Goal: Task Accomplishment & Management: Complete application form

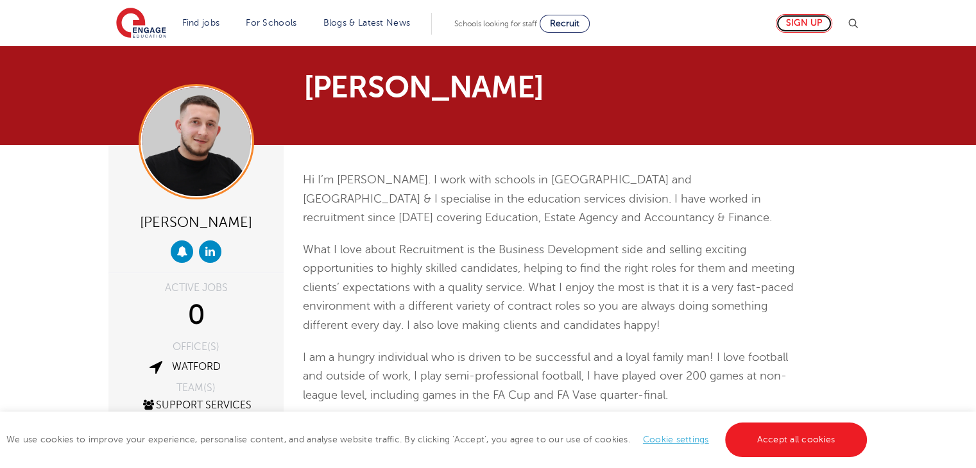
click at [810, 22] on link "Sign up" at bounding box center [804, 23] width 56 height 19
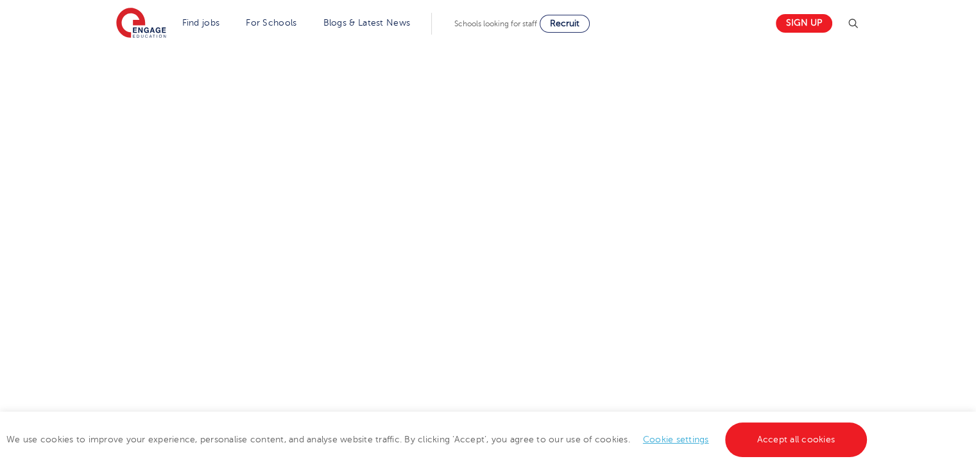
scroll to position [308, 0]
